Goal: Transaction & Acquisition: Purchase product/service

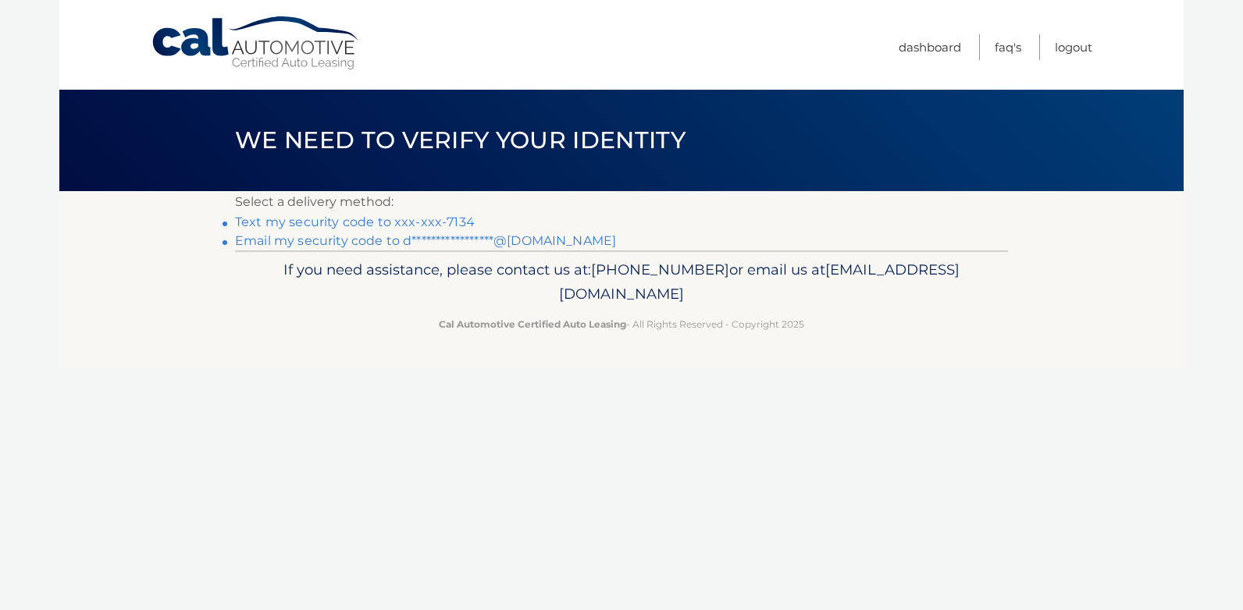
click at [391, 219] on link "Text my security code to xxx-xxx-7134" at bounding box center [355, 222] width 240 height 15
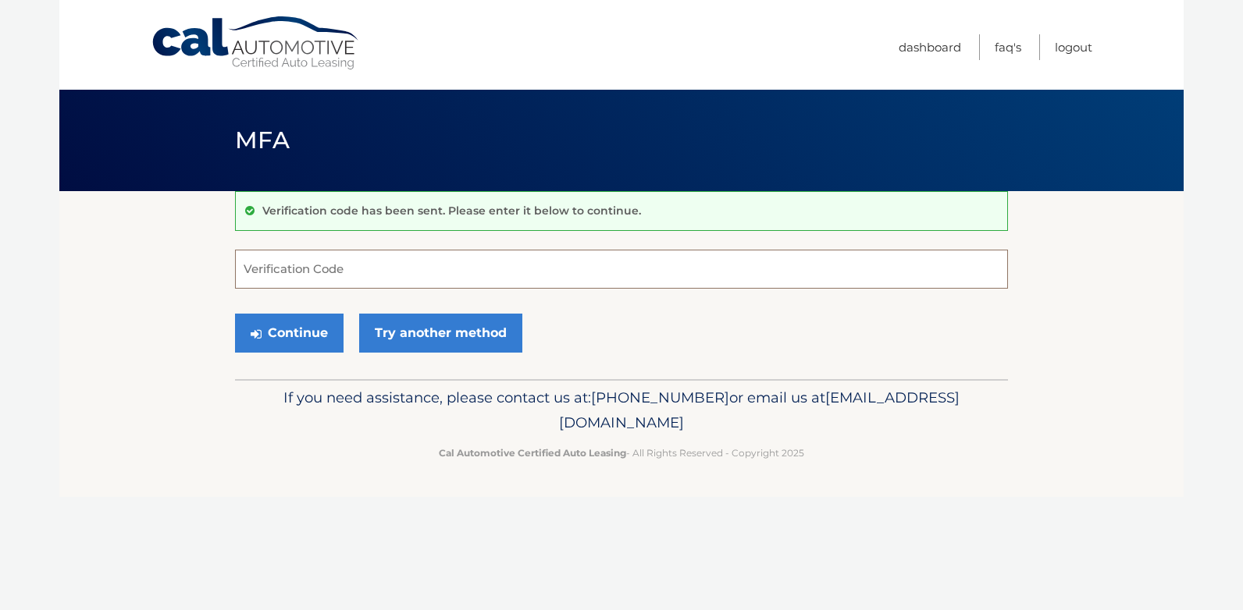
click at [361, 276] on input "Verification Code" at bounding box center [621, 269] width 773 height 39
type input "392856"
click at [297, 333] on button "Continue" at bounding box center [289, 333] width 108 height 39
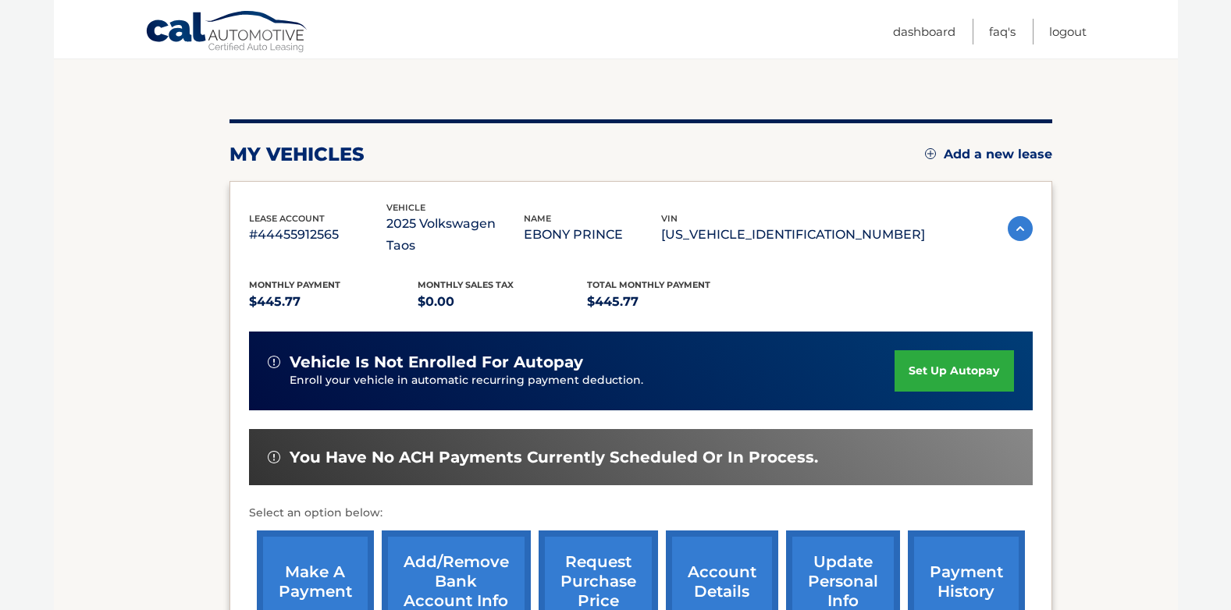
scroll to position [156, 0]
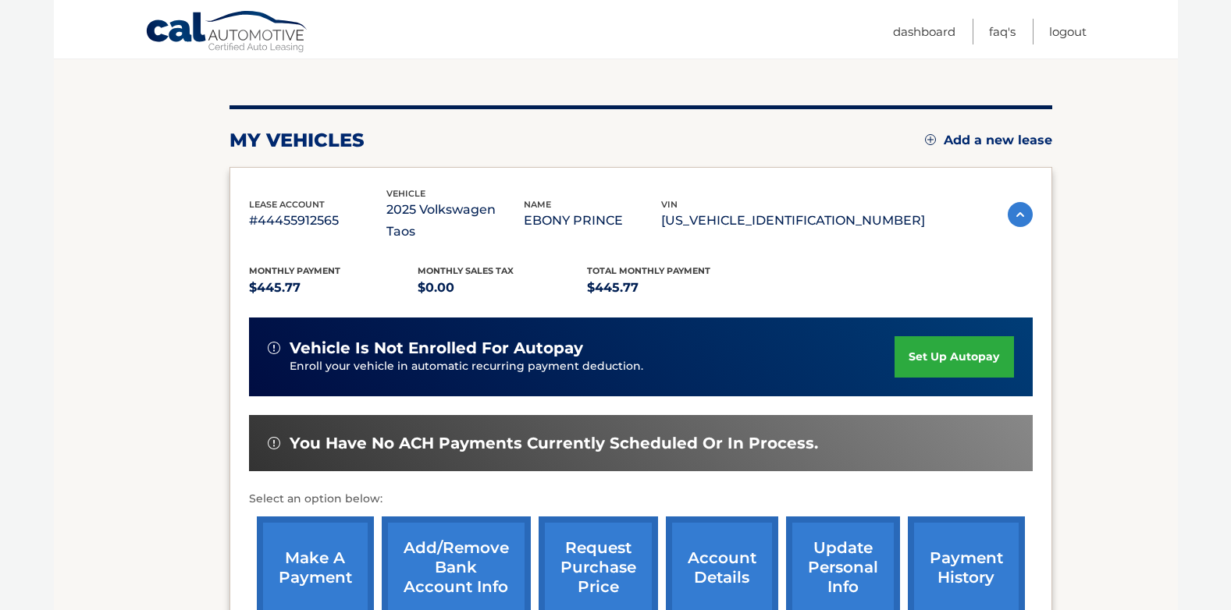
click at [302, 529] on link "make a payment" at bounding box center [315, 568] width 117 height 102
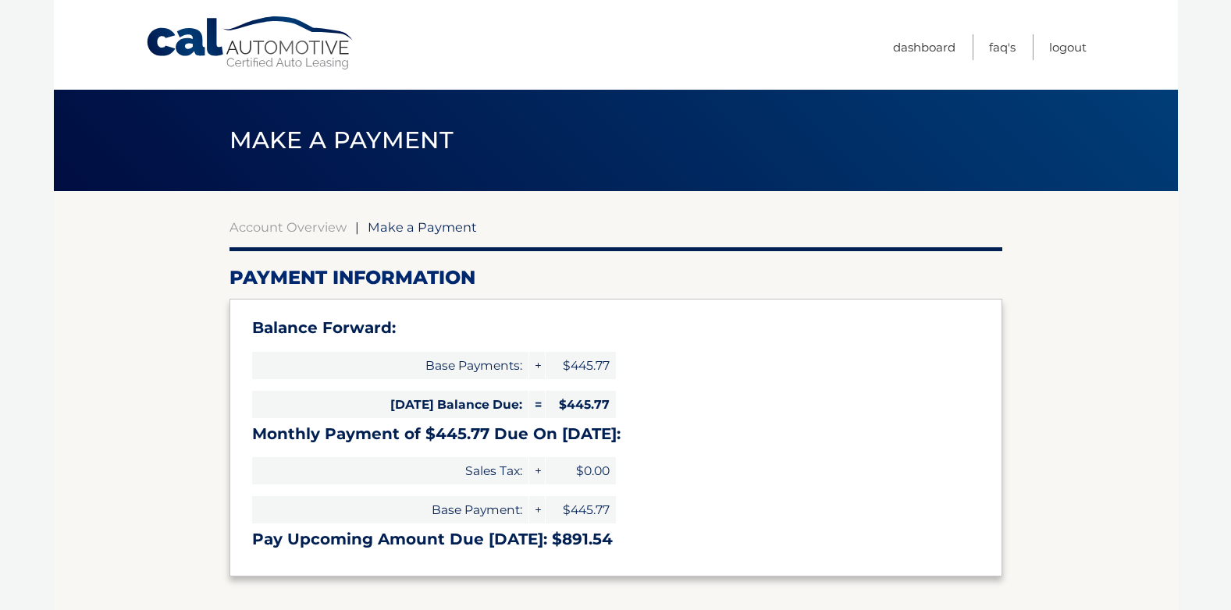
select select "ZDllOTA1YTEtYjI0Ni00ZGUxLWFiMjYtYmNmYmE2MTNhYTMy"
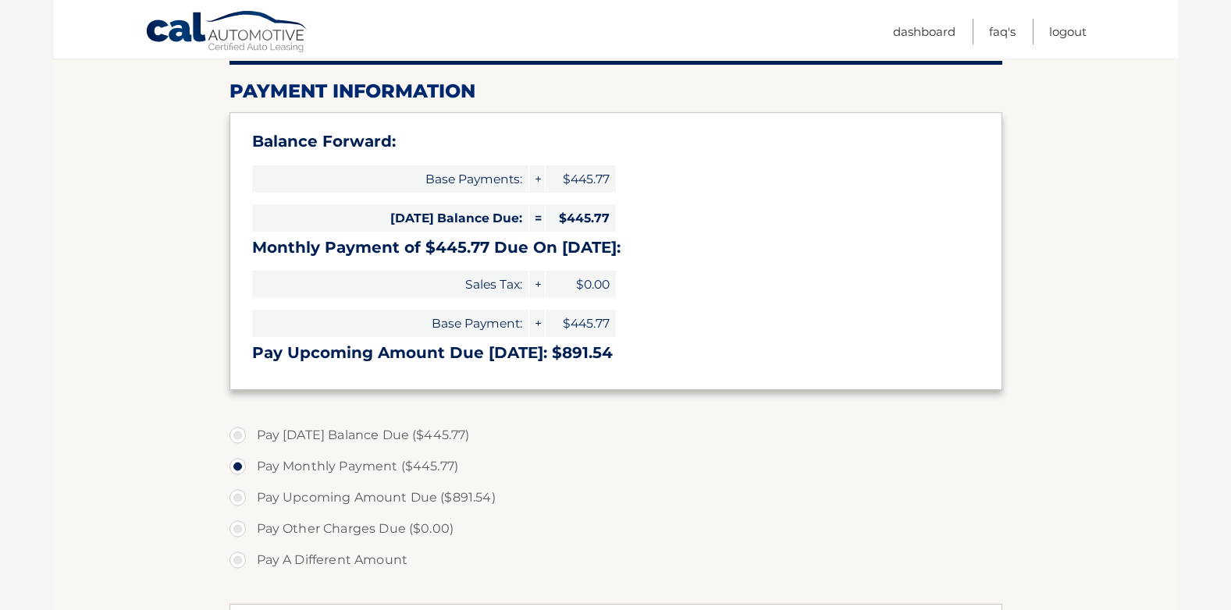
scroll to position [187, 0]
click at [379, 434] on label "Pay Today's Balance Due ($445.77)" at bounding box center [615, 434] width 773 height 31
click at [251, 434] on input "Pay Today's Balance Due ($445.77)" at bounding box center [244, 431] width 16 height 25
radio input "true"
click at [408, 464] on label "Pay Monthly Payment ($445.77)" at bounding box center [615, 465] width 773 height 31
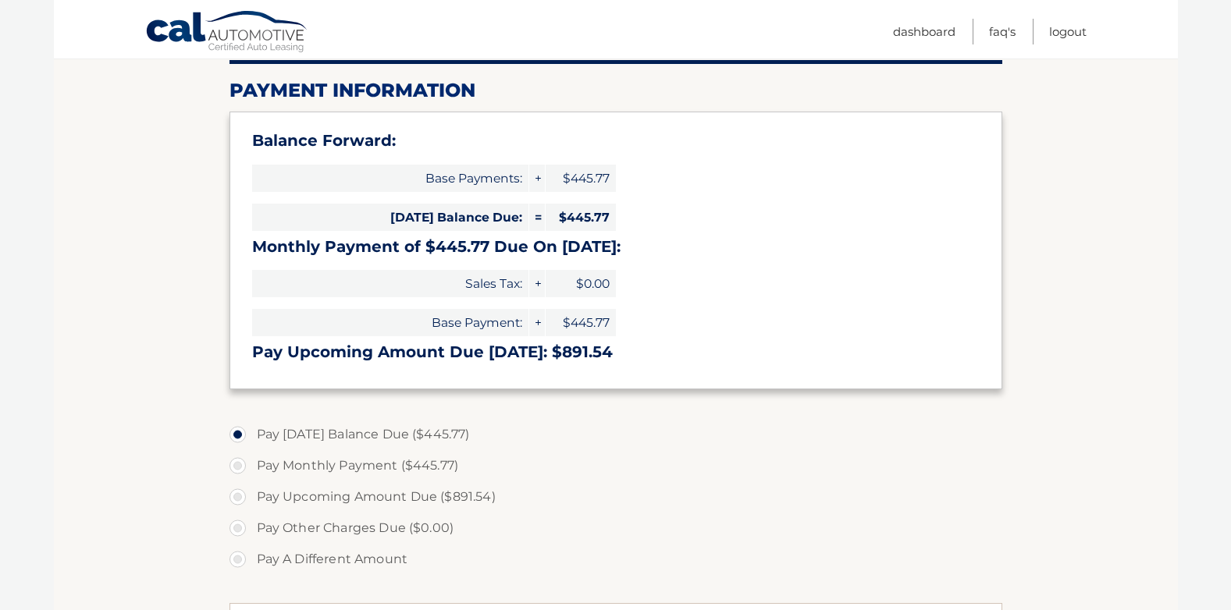
click at [251, 464] on input "Pay Monthly Payment ($445.77)" at bounding box center [244, 462] width 16 height 25
radio input "true"
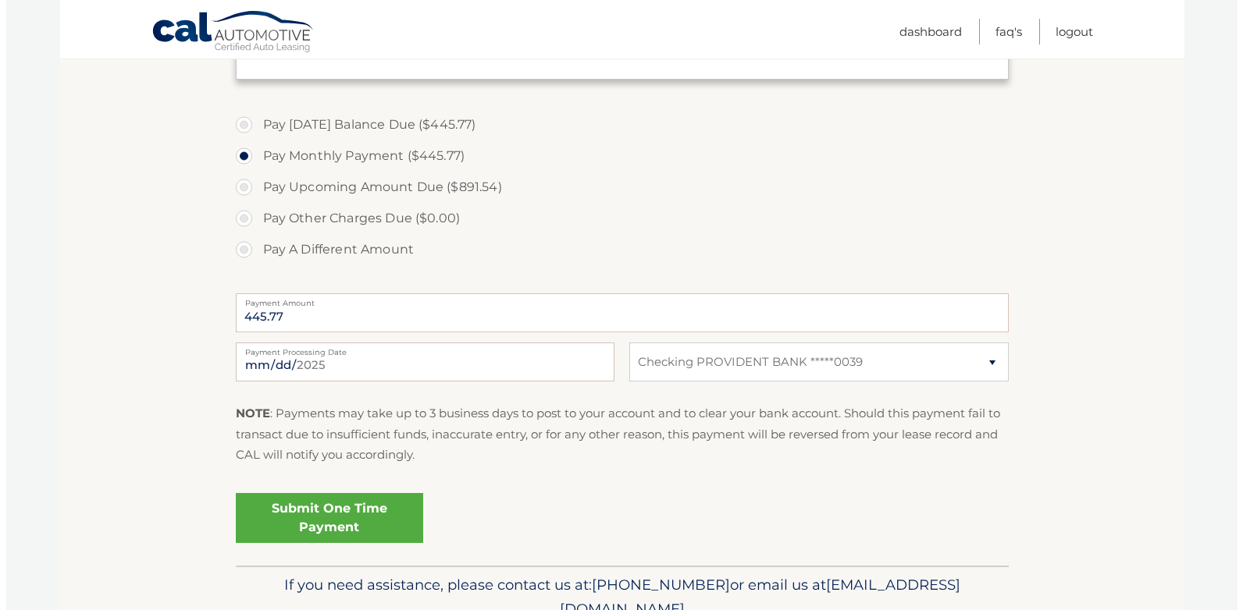
scroll to position [521, 0]
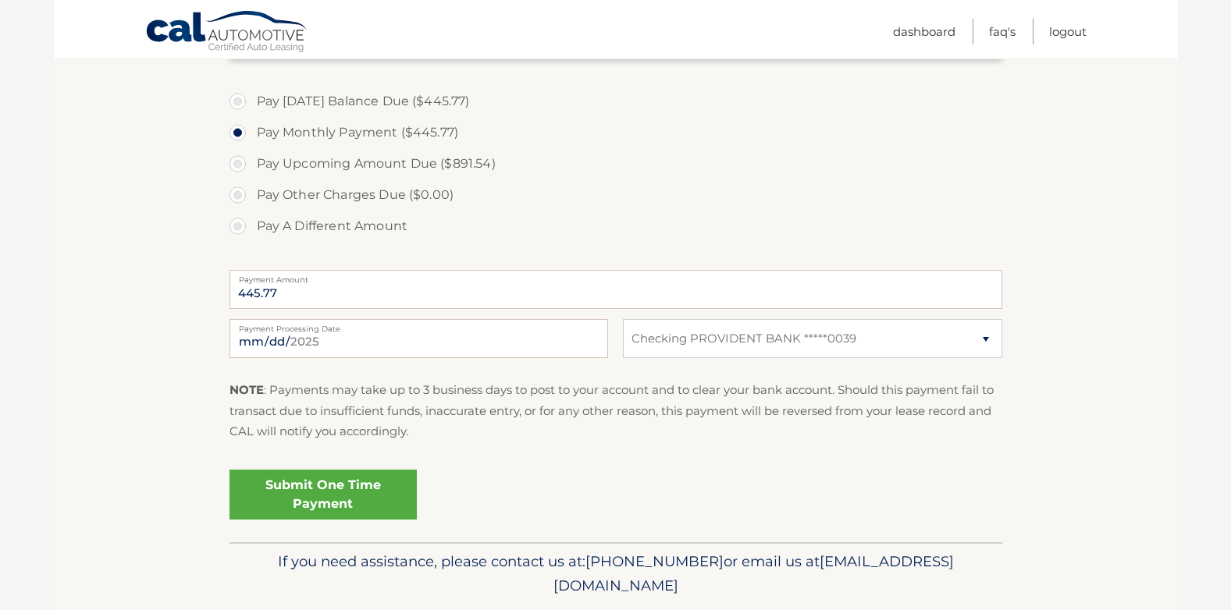
click at [340, 498] on link "Submit One Time Payment" at bounding box center [322, 495] width 187 height 50
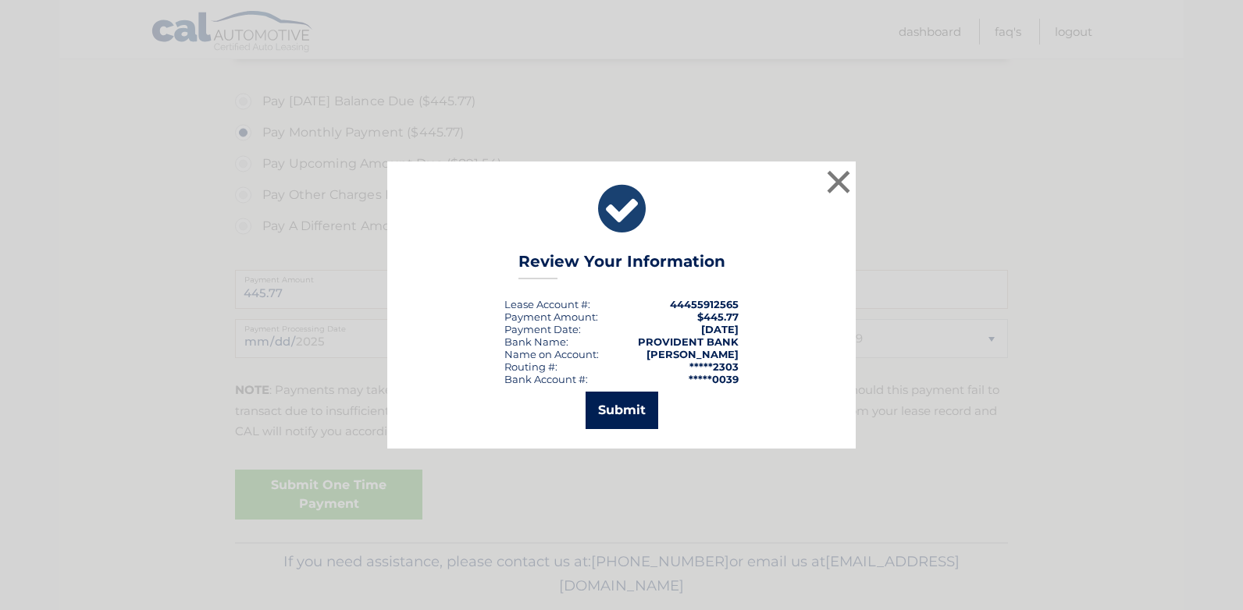
click at [598, 421] on button "Submit" at bounding box center [621, 410] width 73 height 37
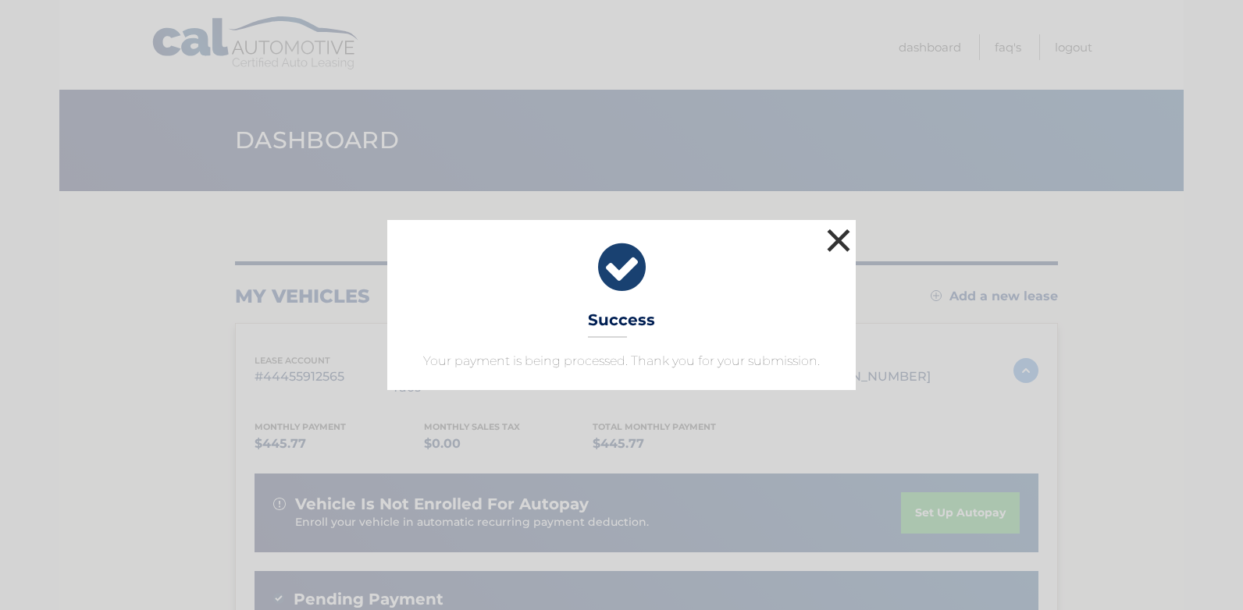
click at [835, 240] on button "×" at bounding box center [838, 240] width 31 height 31
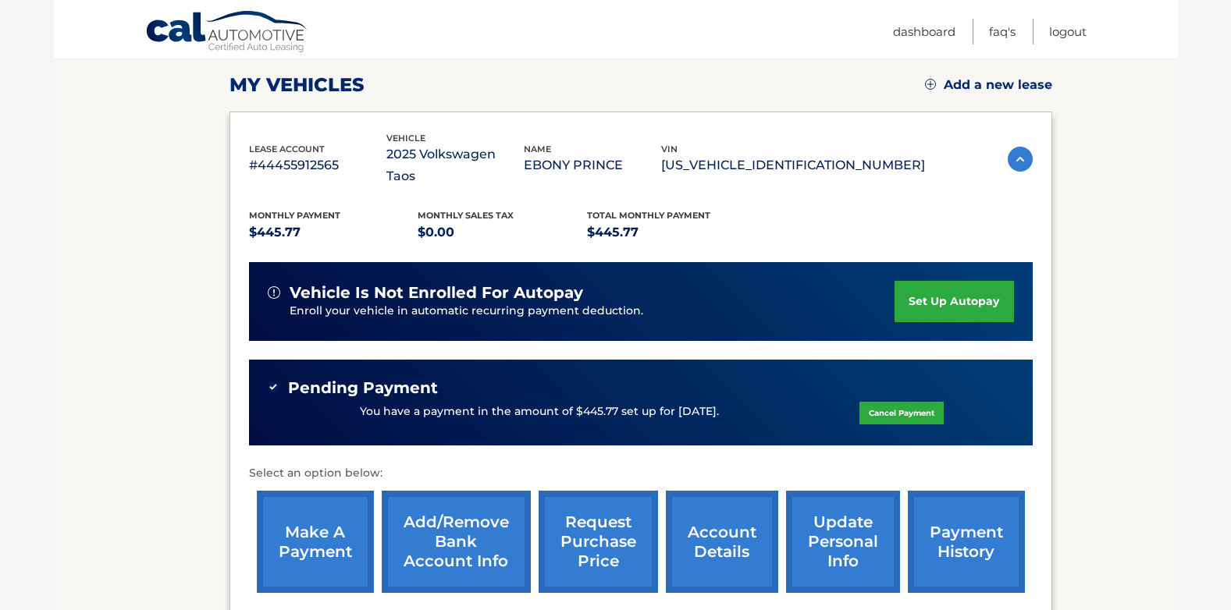
scroll to position [219, 0]
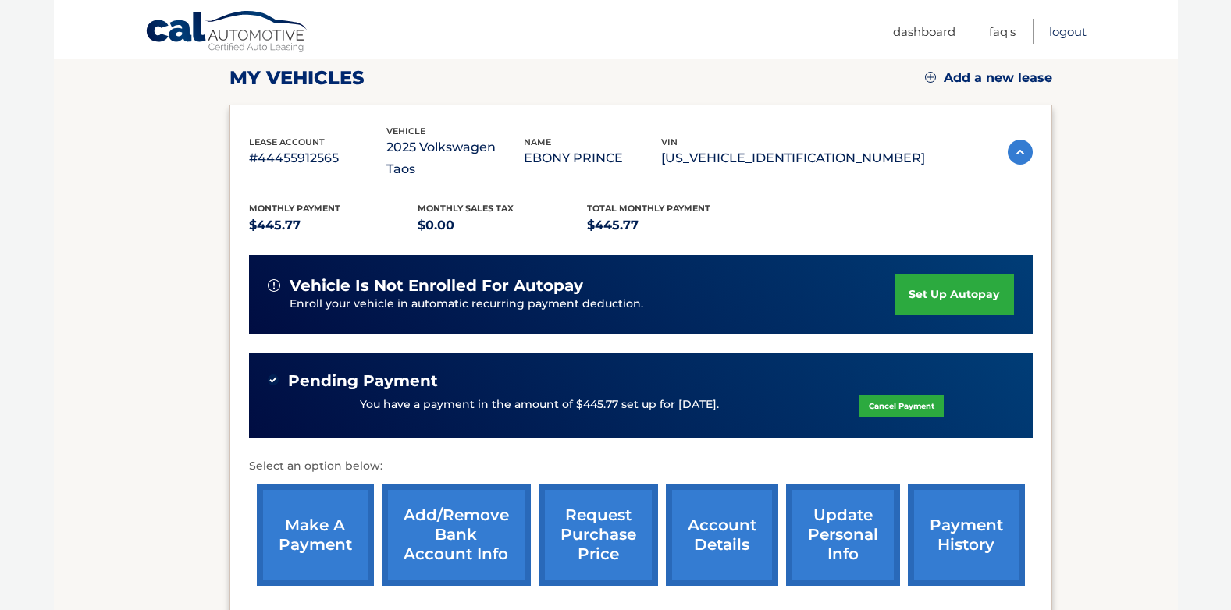
click at [1075, 27] on link "Logout" at bounding box center [1067, 32] width 37 height 26
